Goal: Task Accomplishment & Management: Complete application form

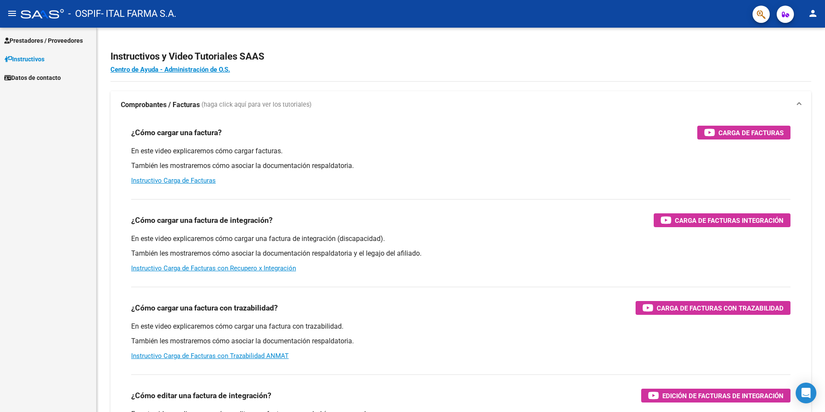
drag, startPoint x: 29, startPoint y: 36, endPoint x: 44, endPoint y: 36, distance: 14.2
click at [30, 37] on span "Prestadores / Proveedores" at bounding box center [43, 40] width 79 height 9
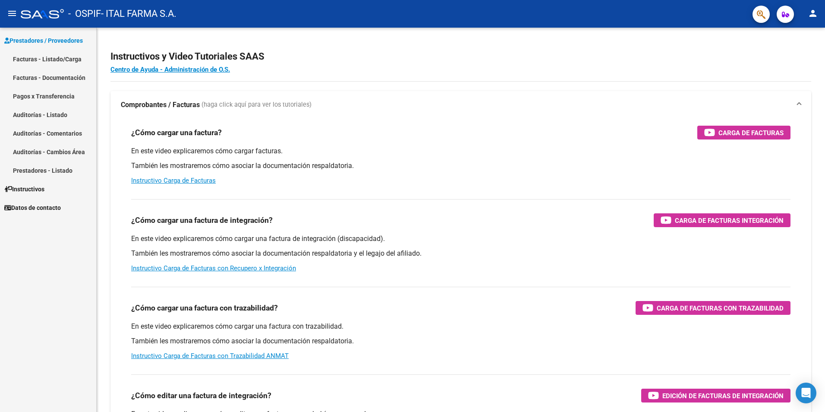
click at [44, 60] on link "Facturas - Listado/Carga" at bounding box center [48, 59] width 96 height 19
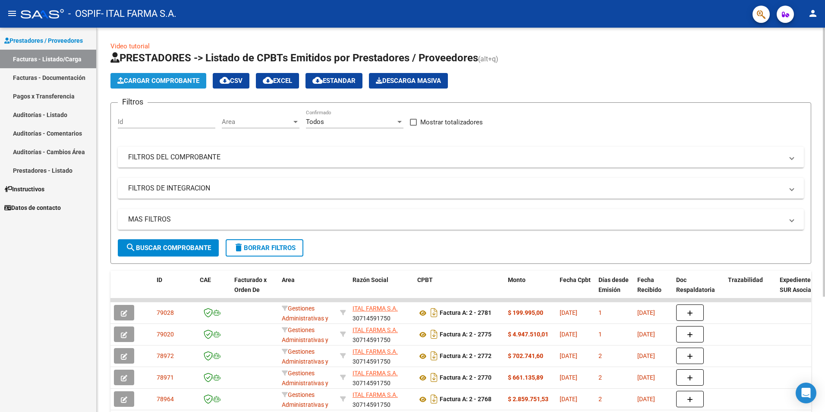
click at [171, 81] on span "Cargar Comprobante" at bounding box center [158, 81] width 82 height 8
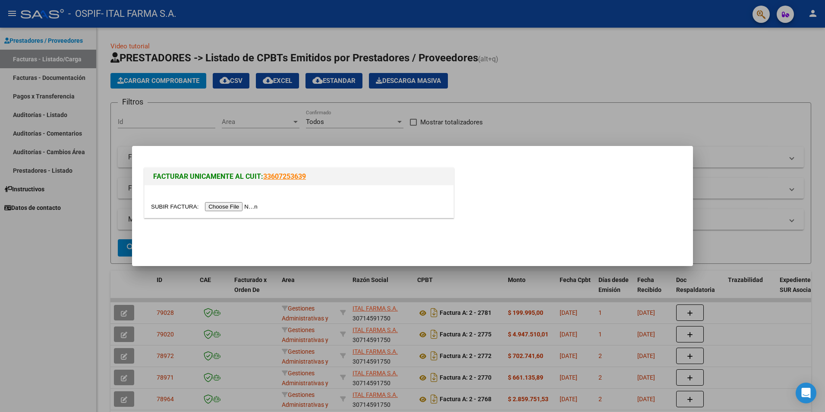
click at [212, 203] on input "file" at bounding box center [205, 206] width 109 height 9
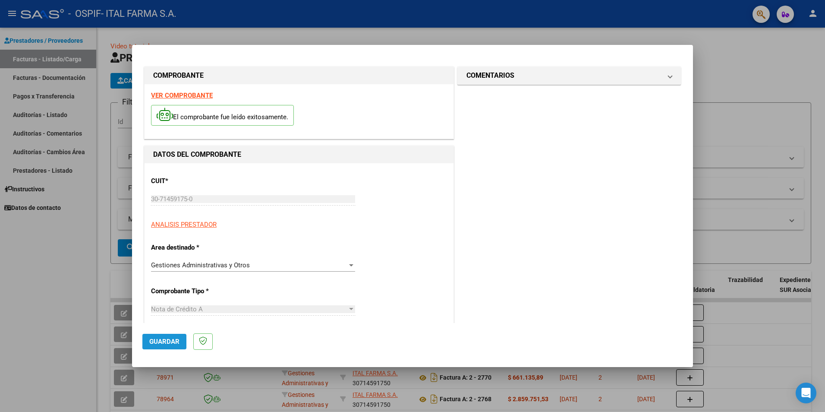
click at [170, 343] on span "Guardar" at bounding box center [164, 341] width 30 height 8
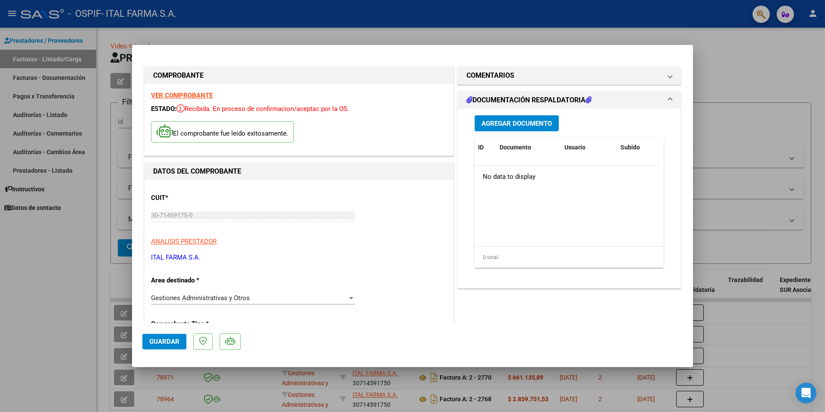
click at [736, 53] on div at bounding box center [412, 206] width 825 height 412
type input "$ 0,00"
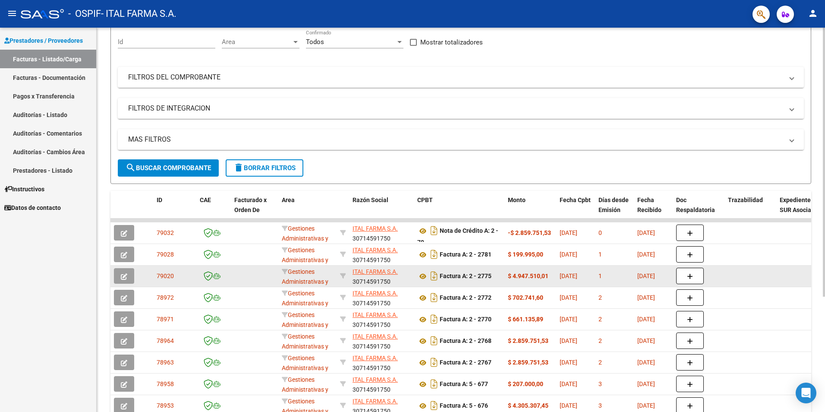
scroll to position [86, 0]
